Goal: Navigation & Orientation: Find specific page/section

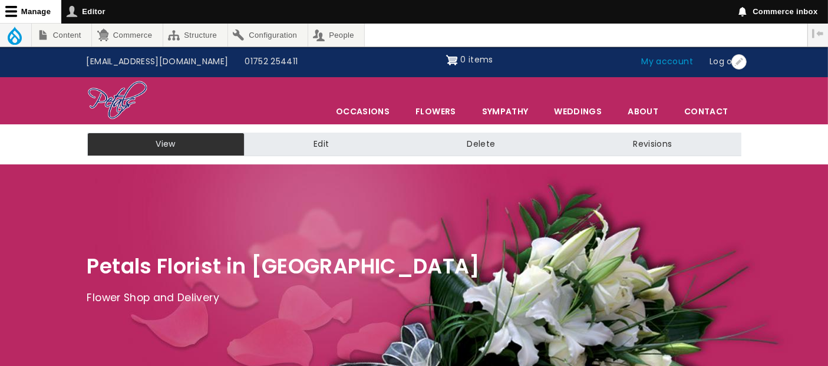
click at [684, 62] on link "My account" at bounding box center [668, 62] width 68 height 22
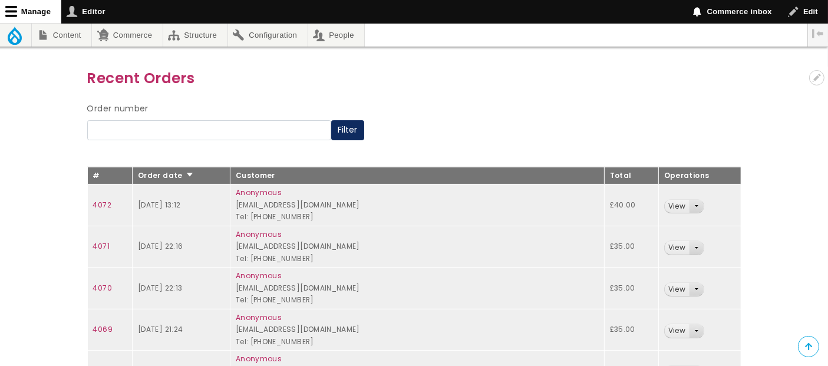
scroll to position [131, 0]
click at [667, 203] on link "View" at bounding box center [677, 206] width 24 height 14
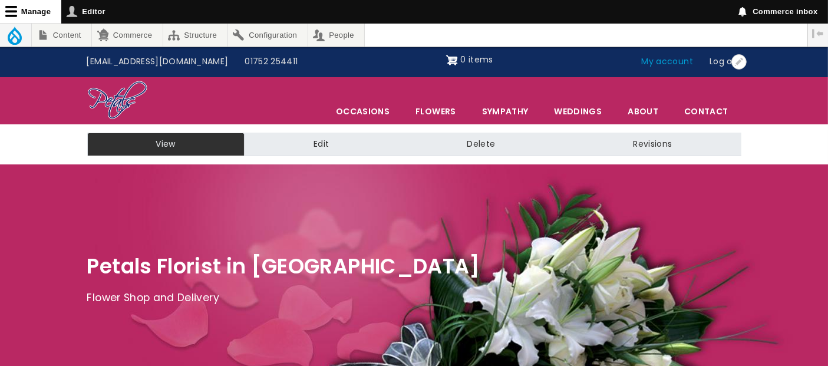
click at [676, 65] on link "My account" at bounding box center [668, 62] width 68 height 22
click at [670, 63] on link "My account" at bounding box center [668, 62] width 68 height 22
